Goal: Book appointment/travel/reservation

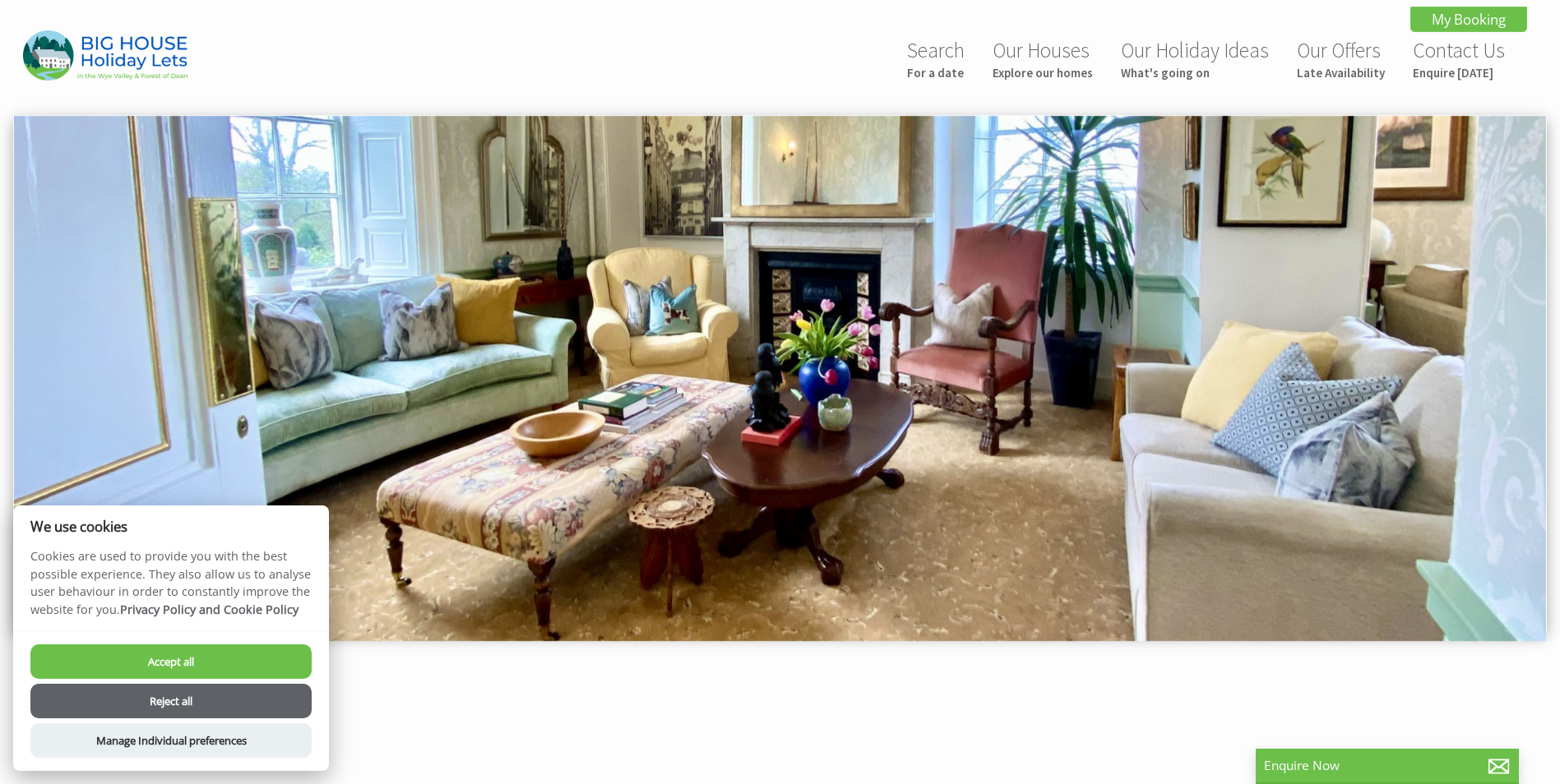
click at [201, 703] on button "Reject all" at bounding box center [171, 700] width 281 height 35
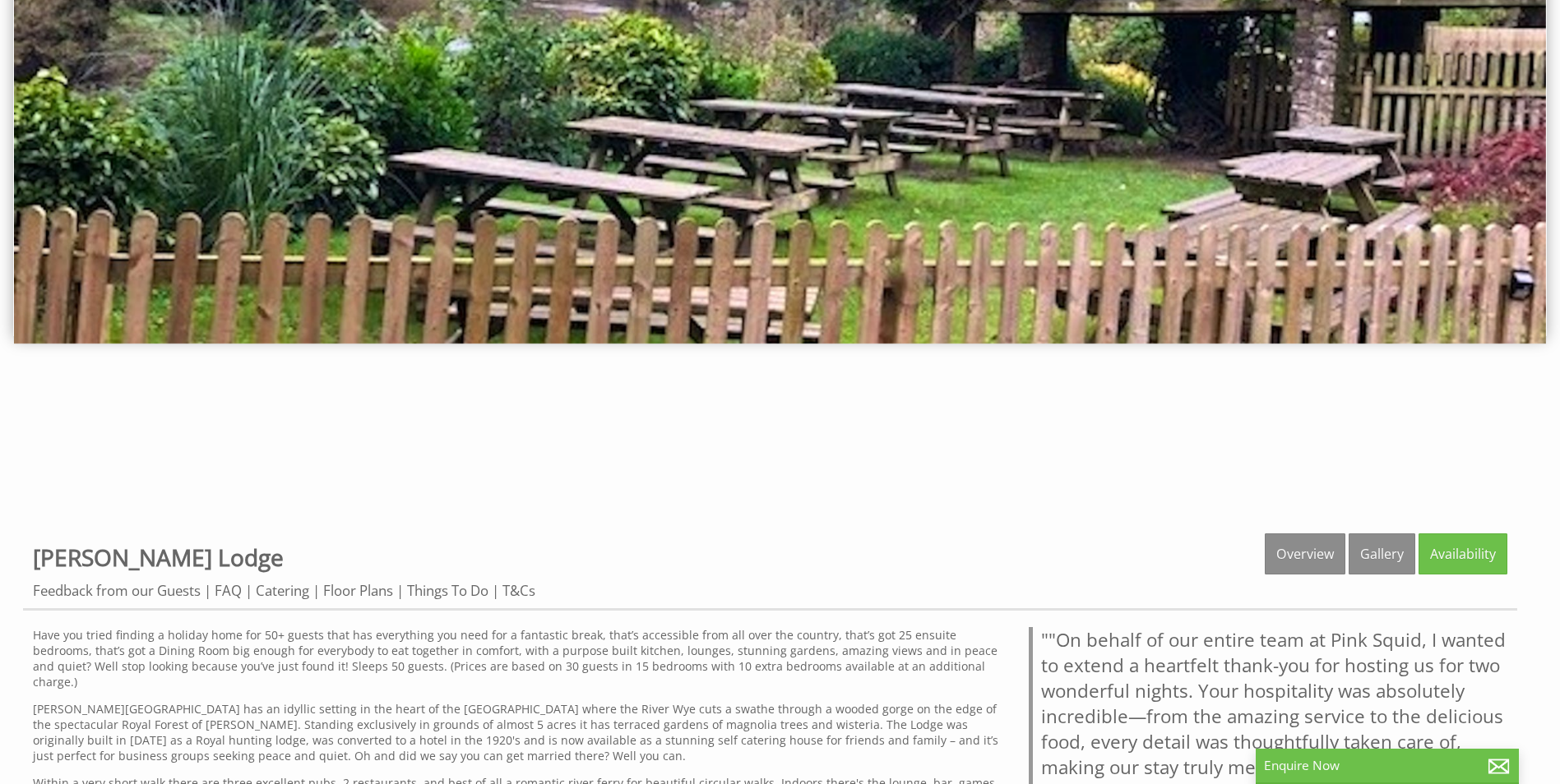
scroll to position [328, 0]
